Goal: Check status: Check status

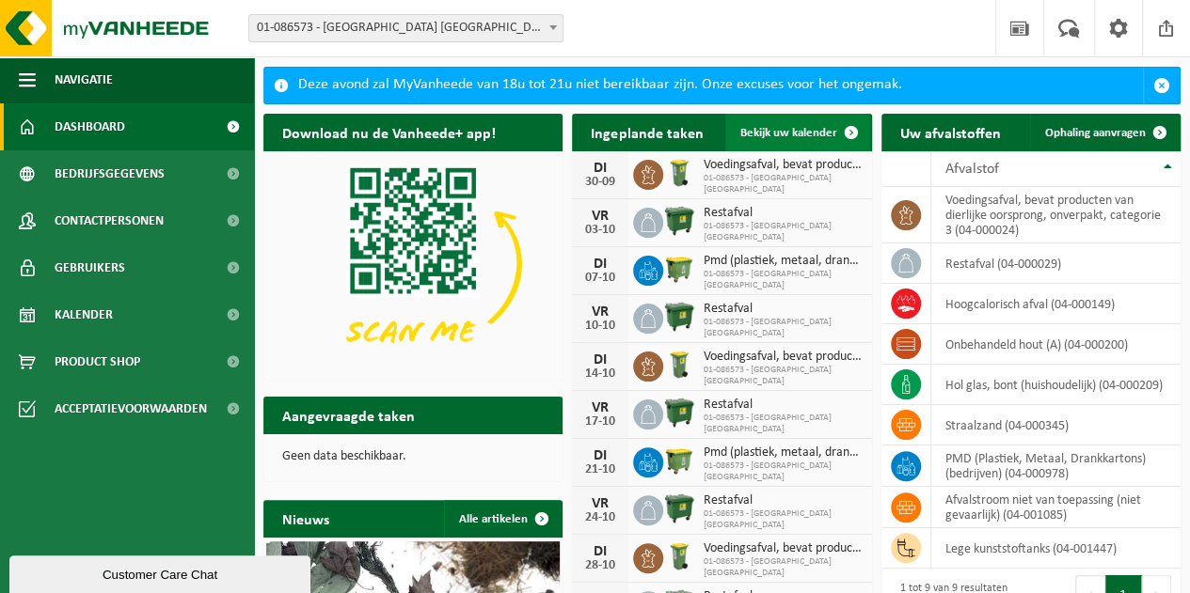
click at [800, 132] on span "Bekijk uw kalender" at bounding box center [788, 133] width 97 height 12
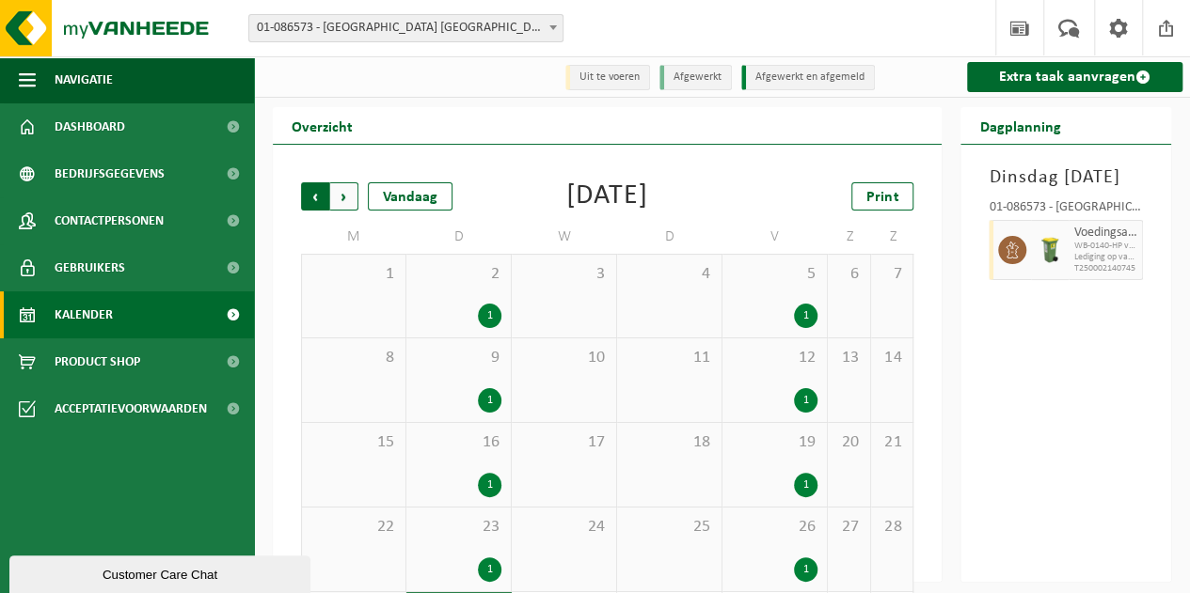
click at [337, 198] on span "Volgende" at bounding box center [344, 196] width 28 height 28
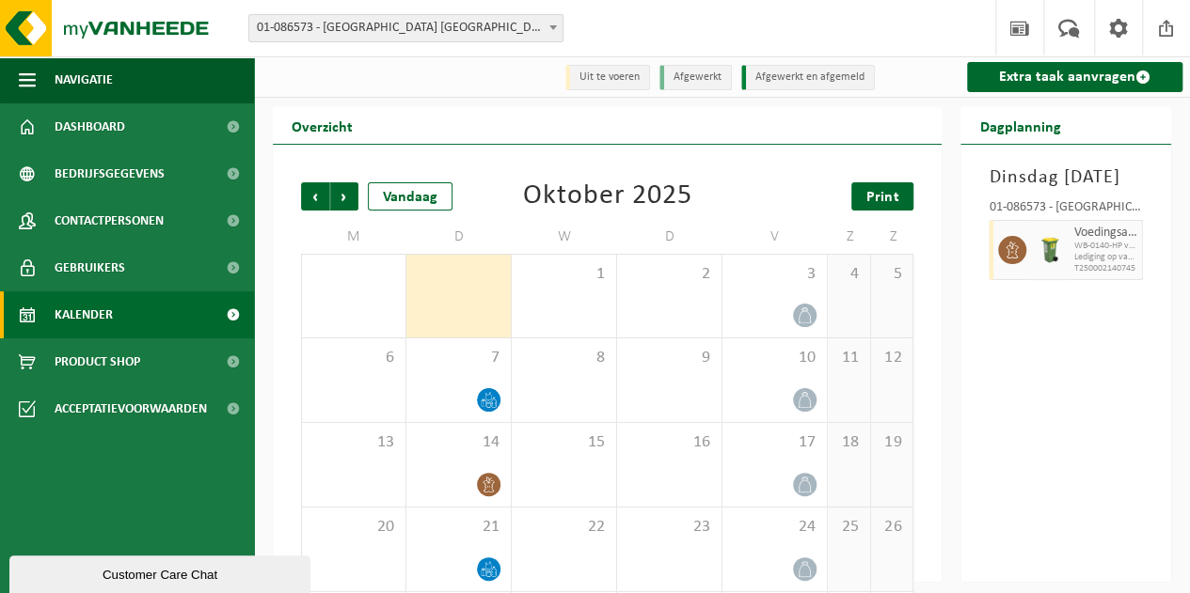
click at [886, 191] on span "Print" at bounding box center [882, 197] width 32 height 15
